Goal: Task Accomplishment & Management: Complete application form

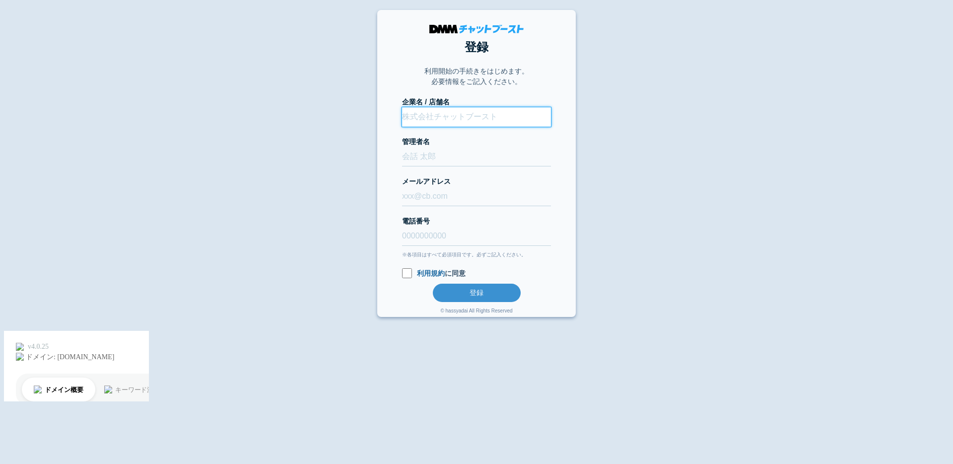
click at [441, 117] on input "企業名 / 店舗名" at bounding box center [476, 116] width 149 height 19
type input "test"
click at [436, 159] on input "管理者名" at bounding box center [476, 156] width 149 height 19
type input "test"
click at [436, 190] on input "メールアドレス" at bounding box center [476, 196] width 149 height 19
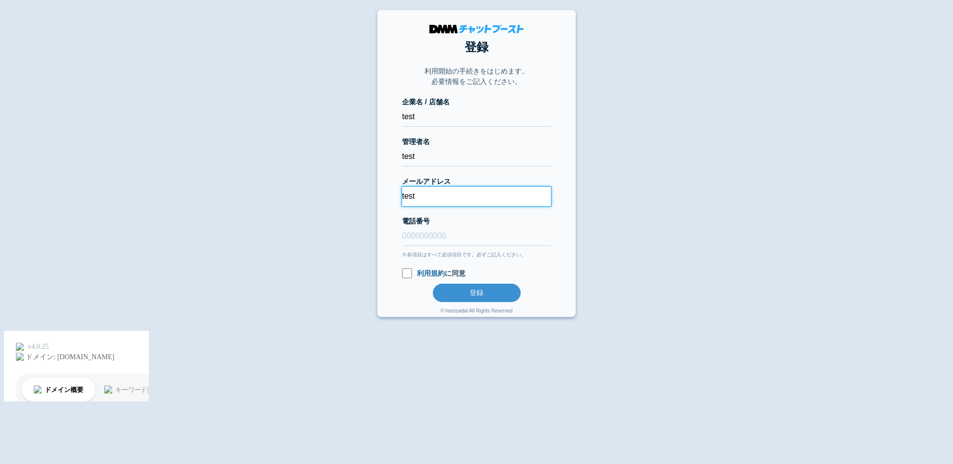
type input "test"
click at [424, 233] on input "電話番号" at bounding box center [476, 235] width 149 height 19
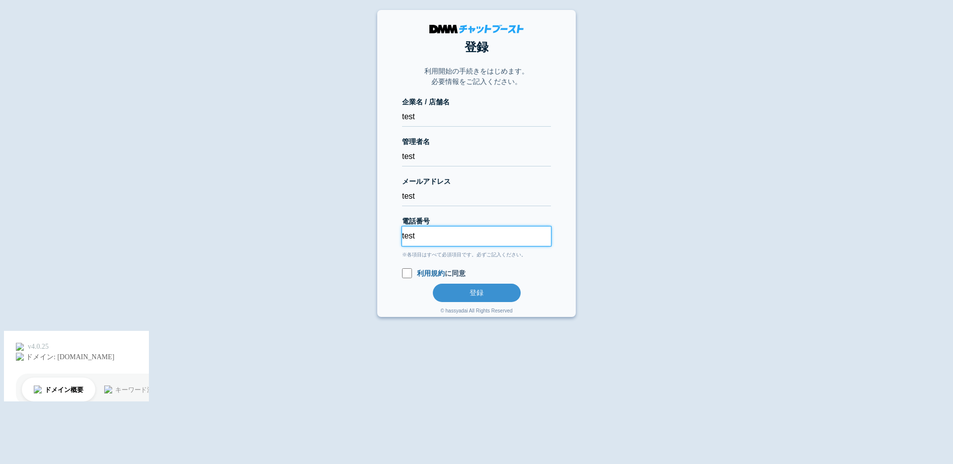
type input "test"
click at [409, 274] on input "利用規約 に同意" at bounding box center [407, 273] width 10 height 10
checkbox input "true"
drag, startPoint x: 442, startPoint y: 238, endPoint x: 359, endPoint y: 238, distance: 82.4
click at [371, 238] on body "登録 利用開始の手続きをはじめます。 必要情報をご記入ください。 企業名 / 店舗名 test 管理者名 test メールアドレス test 電話番号 tes…" at bounding box center [476, 207] width 953 height 394
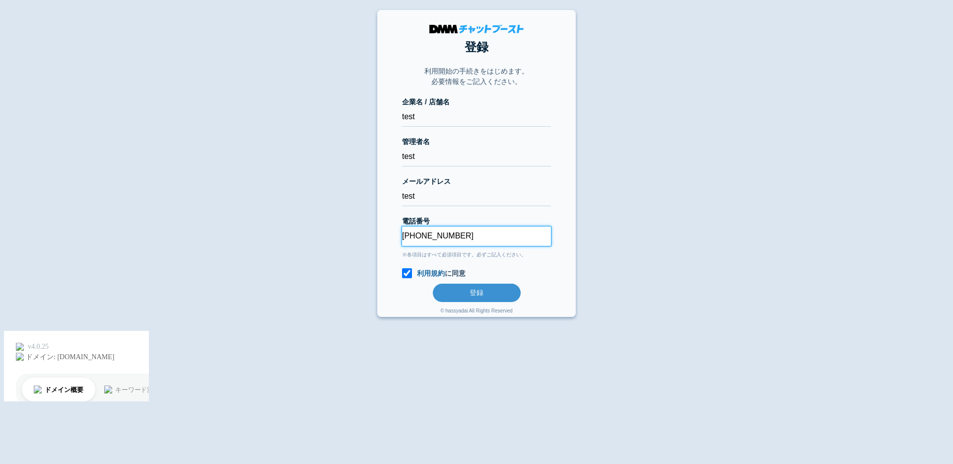
type input "012-3456-6778"
drag, startPoint x: 486, startPoint y: 204, endPoint x: 306, endPoint y: 203, distance: 180.7
click at [306, 203] on body "登録 利用開始の手続きをはじめます。 必要情報をご記入ください。 企業名 / 店舗名 test 管理者名 test メールアドレス test 電話番号 012…" at bounding box center [476, 207] width 953 height 394
drag, startPoint x: 413, startPoint y: 194, endPoint x: 371, endPoint y: 194, distance: 42.2
click at [372, 194] on body "登録 利用開始の手続きをはじめます。 必要情報をご記入ください。 企業名 / 店舗名 test 管理者名 test メールアドレス test 電話番号 012…" at bounding box center [476, 207] width 953 height 394
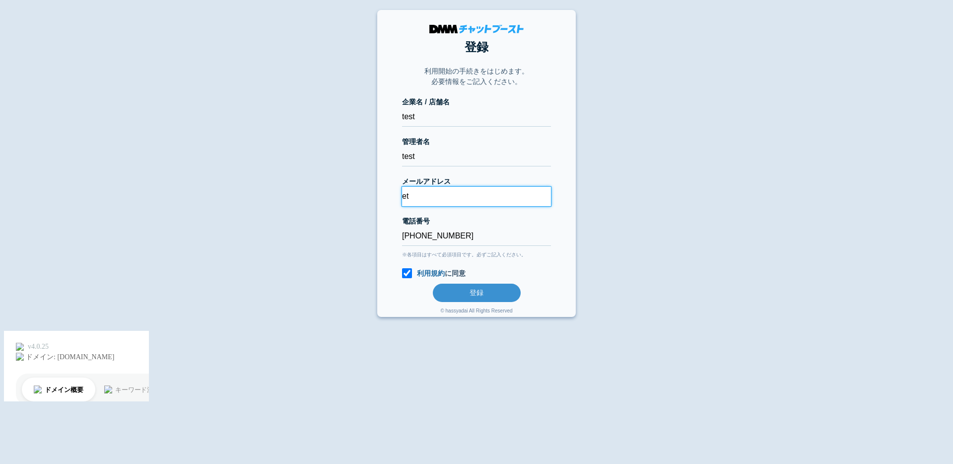
type input "e"
type input "ebata-toshifumi@kcgrp.jp"
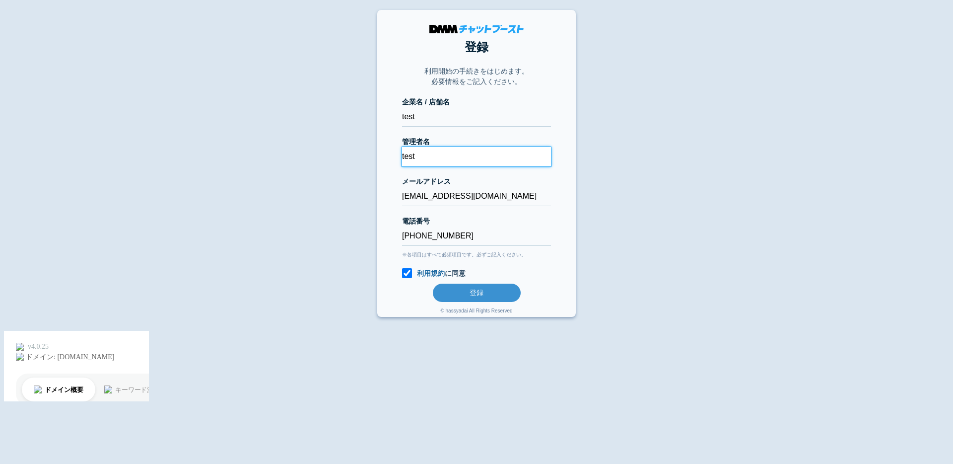
drag, startPoint x: 455, startPoint y: 162, endPoint x: 351, endPoint y: 161, distance: 103.8
click at [351, 161] on body "登録 利用開始の手続きをはじめます。 必要情報をご記入ください。 企業名 / 店舗名 test 管理者名 test メールアドレス ebata-toshifu…" at bounding box center [476, 207] width 953 height 394
type input "t"
type input "江幡俊史"
drag, startPoint x: 431, startPoint y: 116, endPoint x: 255, endPoint y: 109, distance: 176.4
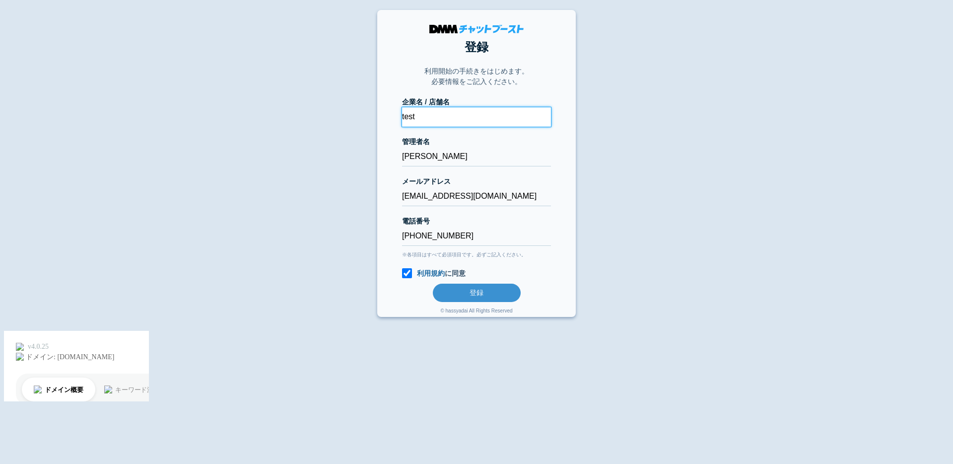
click at [257, 110] on body "登録 利用開始の手続きをはじめます。 必要情報をご記入ください。 企業名 / 店舗名 test 管理者名 江幡俊史 メールアドレス ebata-toshifu…" at bounding box center [476, 207] width 953 height 394
type input "テスト江幡"
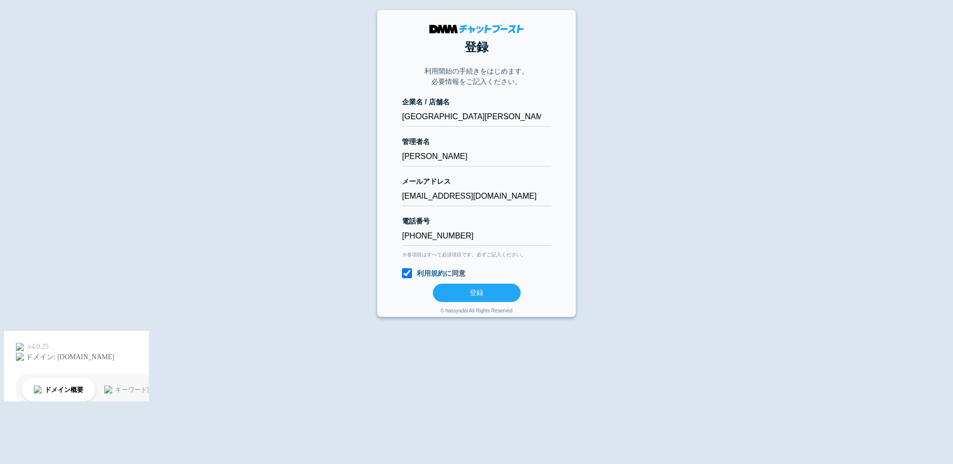
click at [478, 287] on button "登録" at bounding box center [477, 292] width 88 height 18
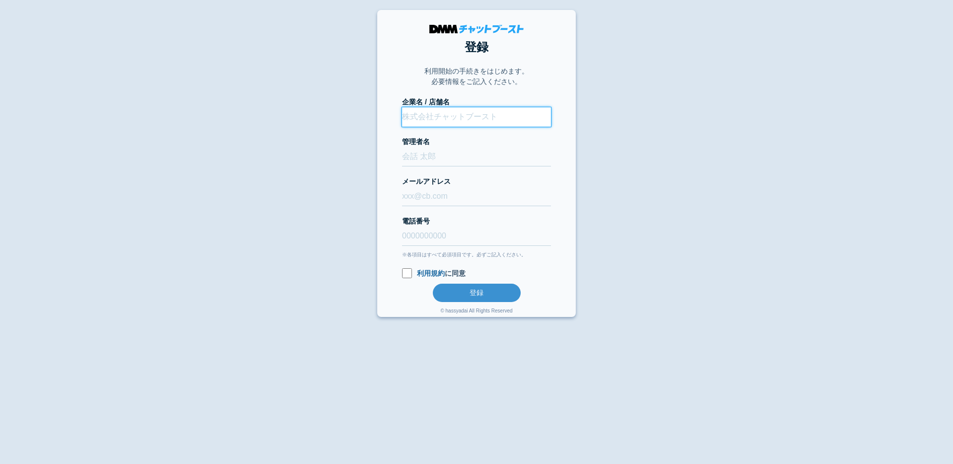
click at [481, 111] on input "企業名 / 店舗名" at bounding box center [476, 116] width 149 height 19
click at [433, 283] on button "登録" at bounding box center [477, 292] width 88 height 18
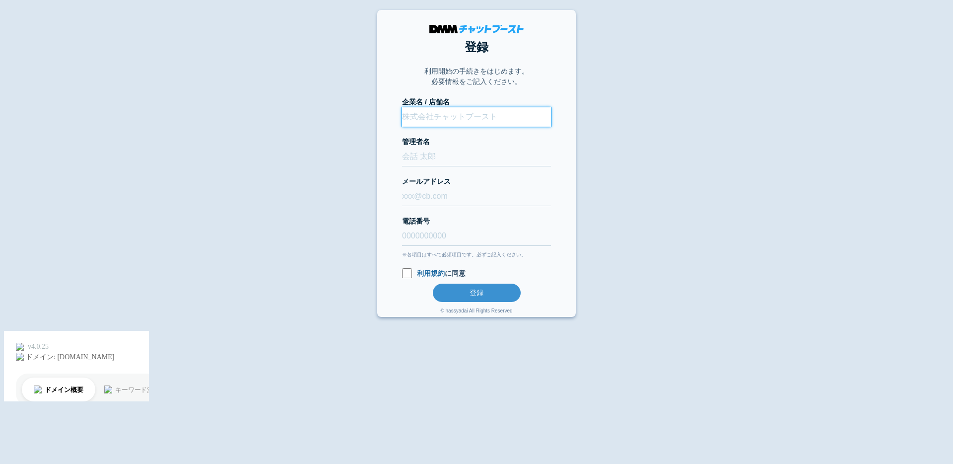
type input "テスト江幡"
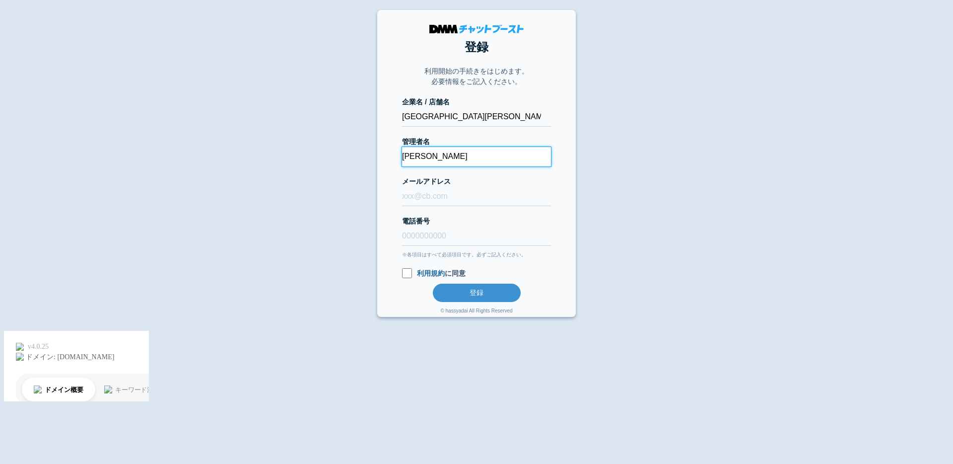
type input "江幡俊史"
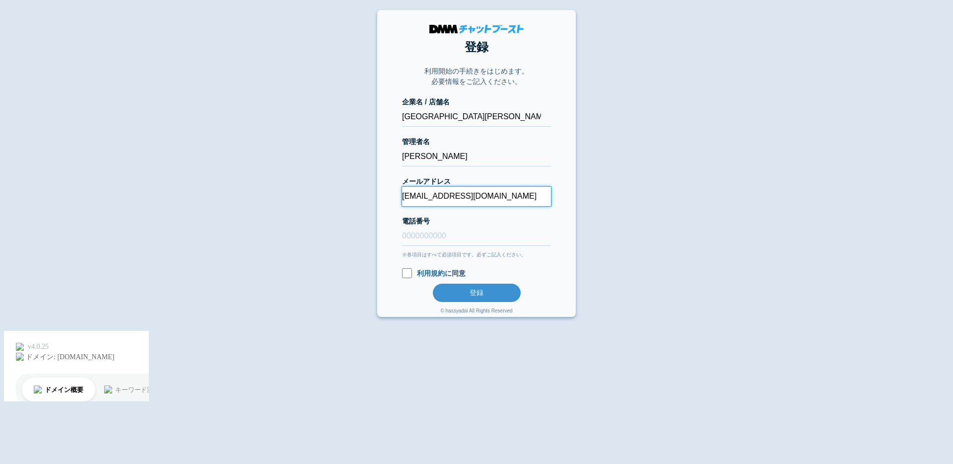
type input "ebata-toshifumi@dmm-boost.com"
click at [420, 236] on input "電話番号" at bounding box center [476, 235] width 149 height 19
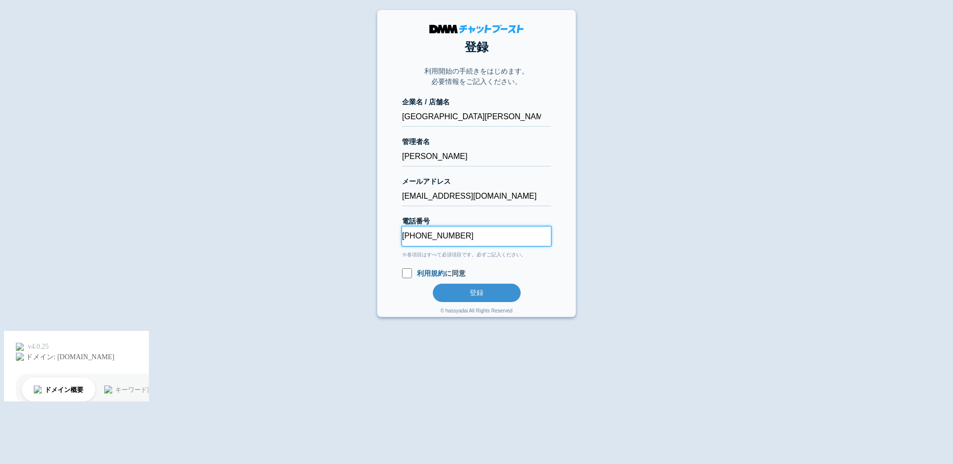
type input "000-0000-0000"
click at [640, 346] on html "登録 利用開始の手続きをはじめます。 必要情報をご記入ください。 企業名 / 店舗名 テスト江幡 管理者名 江幡俊史 メールアドレス ebata-toshif…" at bounding box center [476, 232] width 953 height 464
click at [404, 273] on input "利用規約 に同意" at bounding box center [407, 273] width 10 height 10
checkbox input "true"
click at [460, 289] on button "登録" at bounding box center [477, 292] width 88 height 18
